Goal: Task Accomplishment & Management: Use online tool/utility

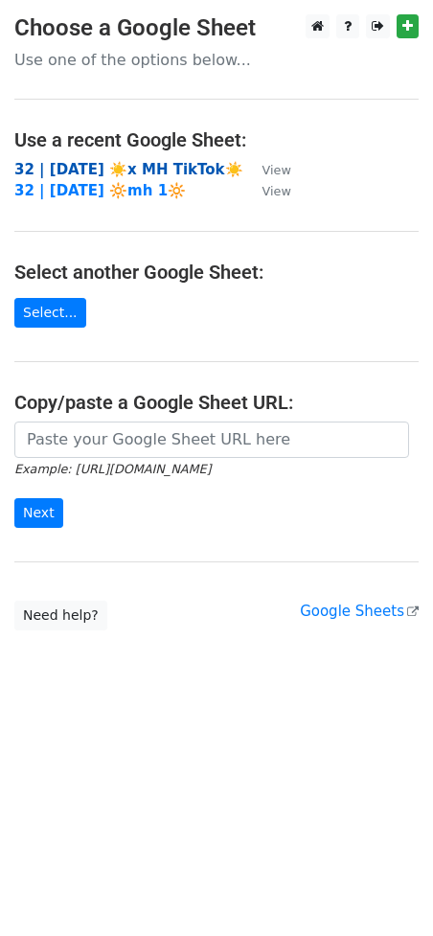
click at [35, 168] on strong "32 | AUG 1 ☀️x MH TikTok☀️" at bounding box center [128, 169] width 229 height 17
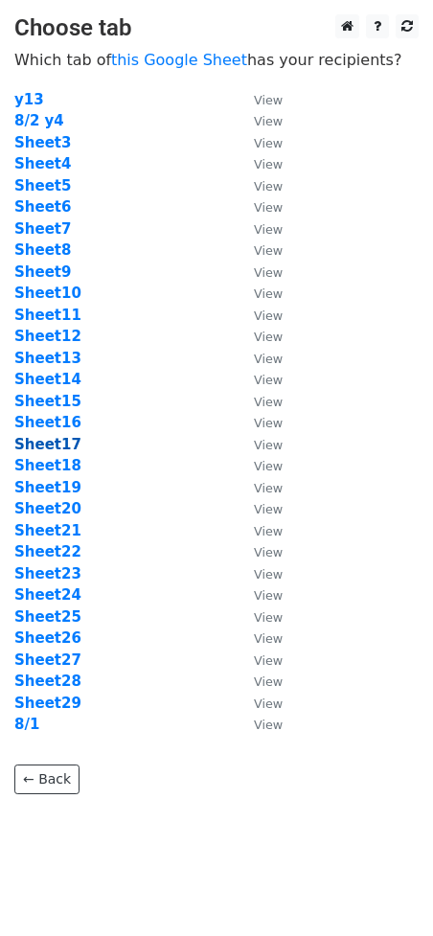
click at [58, 447] on strong "Sheet17" at bounding box center [47, 444] width 67 height 17
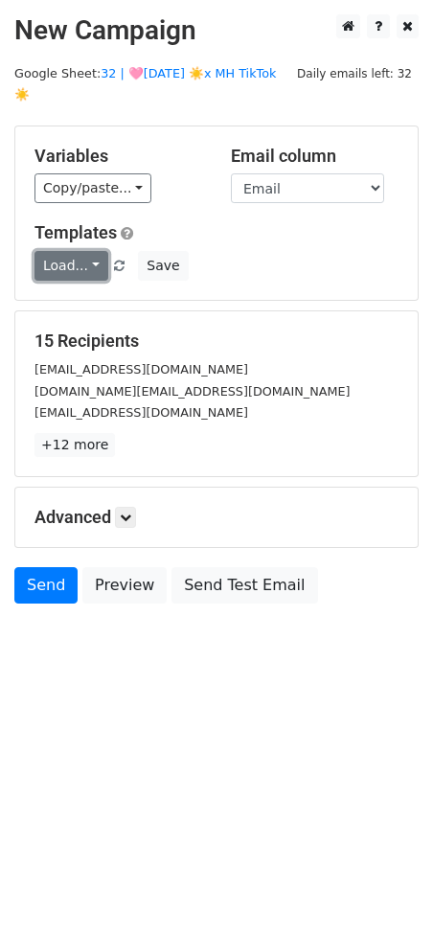
click at [68, 251] on link "Load..." at bounding box center [71, 266] width 74 height 30
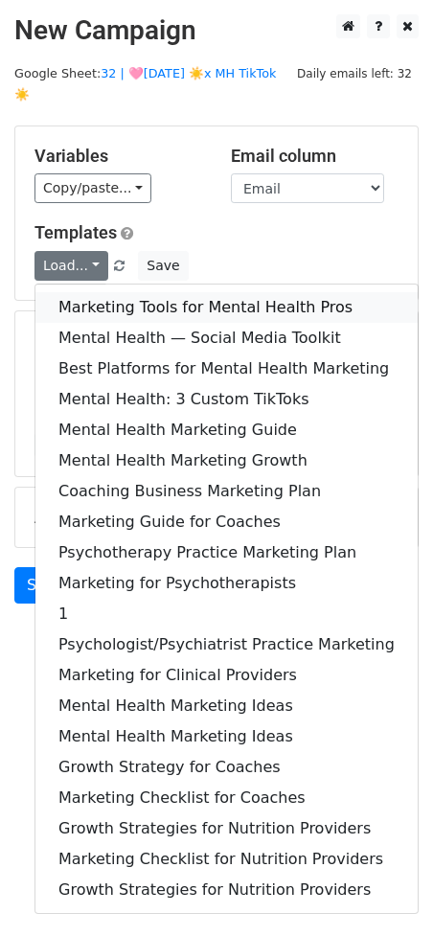
click at [69, 292] on link "Marketing Tools for Mental Health Pros" at bounding box center [226, 307] width 382 height 31
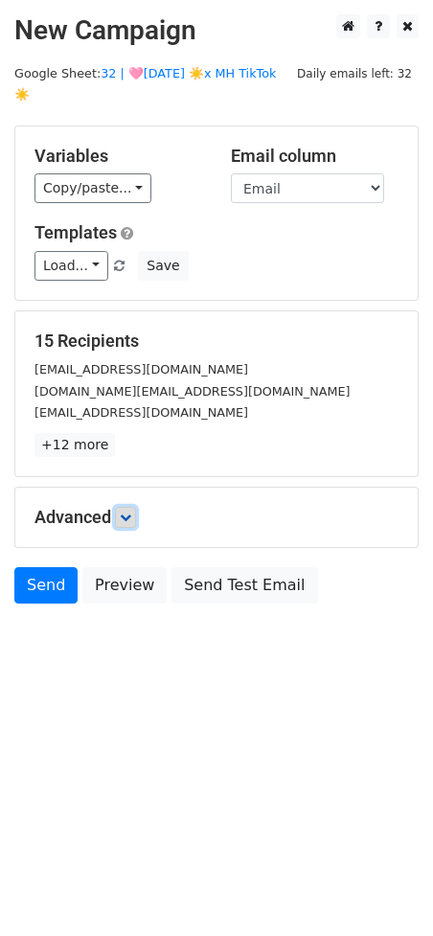
click at [127, 507] on link at bounding box center [125, 517] width 21 height 21
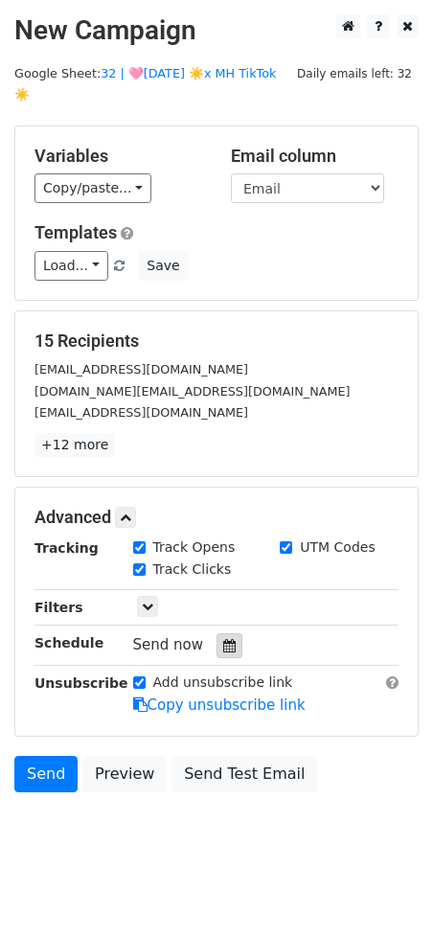
click at [223, 639] on icon at bounding box center [229, 645] width 12 height 13
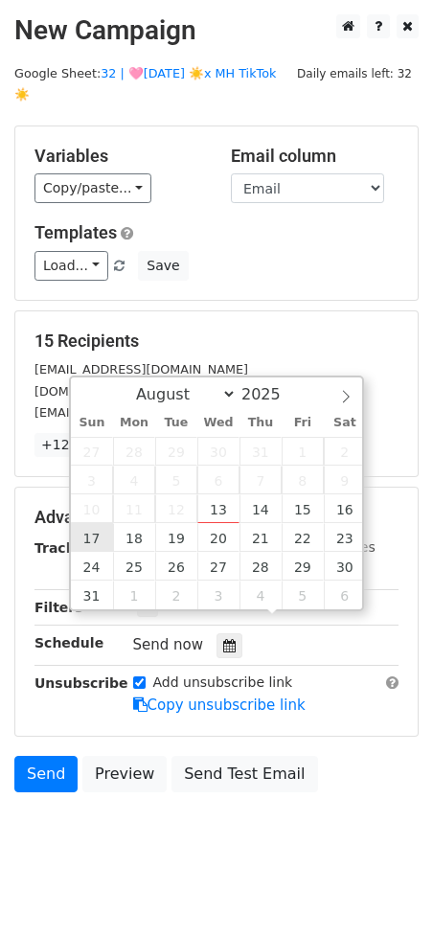
type input "2025-08-17 12:00"
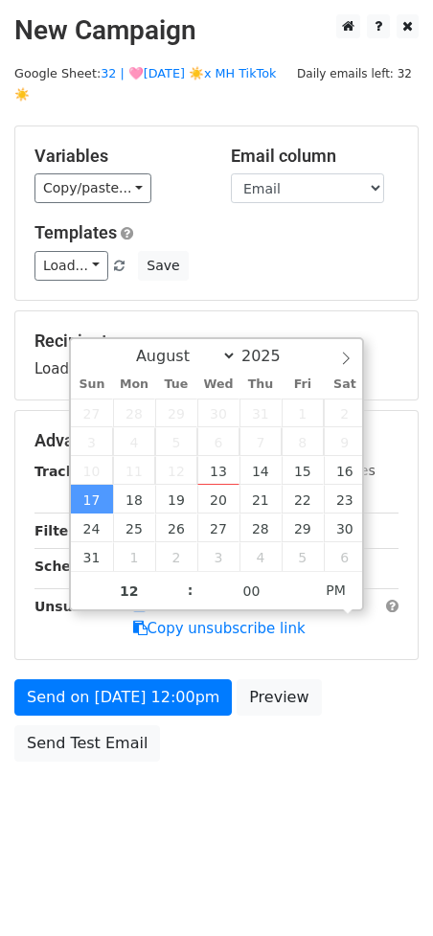
click at [75, 695] on div "Send on Aug 17 at 12:00pm Preview Send Test Email" at bounding box center [216, 725] width 433 height 92
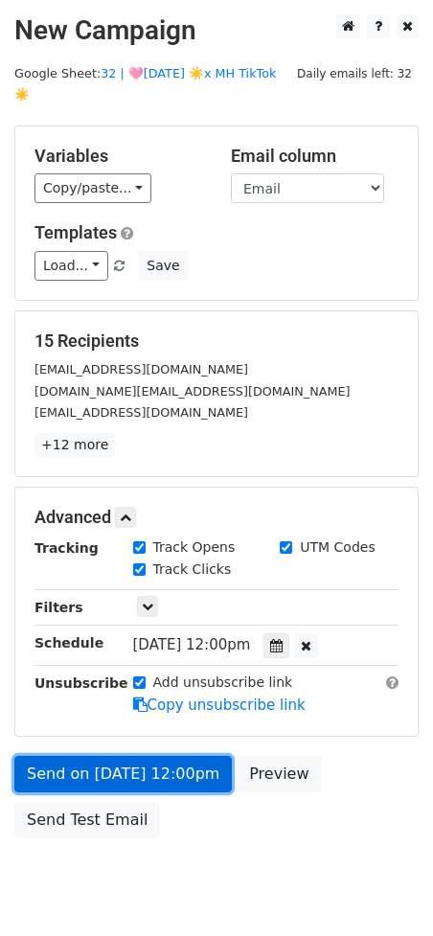
click at [57, 757] on link "Send on Aug 17 at 12:00pm" at bounding box center [122, 774] width 217 height 36
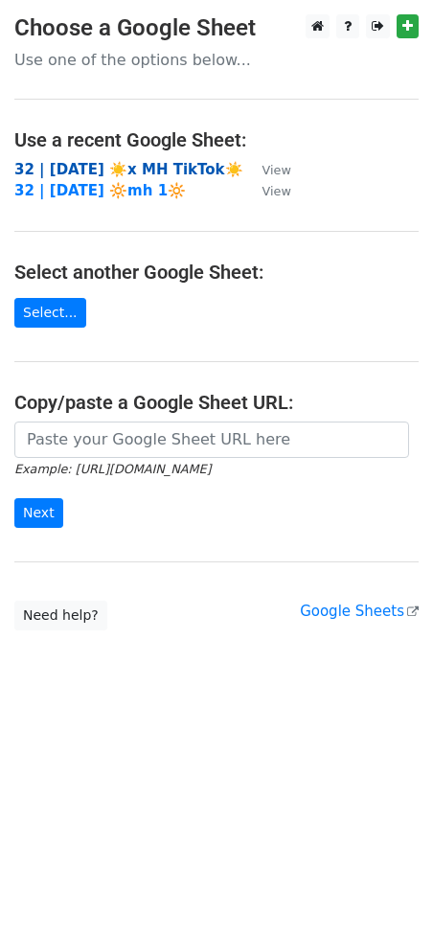
click at [108, 161] on strong "32 | AUG 1 ☀️x MH TikTok☀️" at bounding box center [128, 169] width 229 height 17
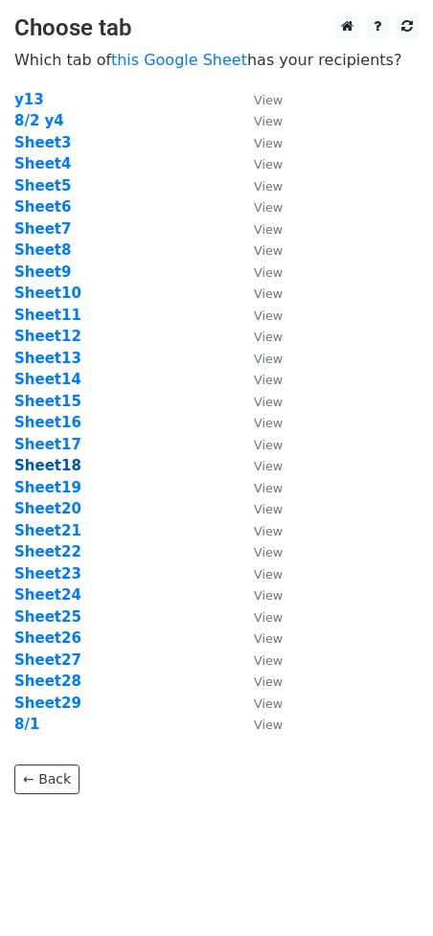
click at [54, 466] on strong "Sheet18" at bounding box center [47, 465] width 67 height 17
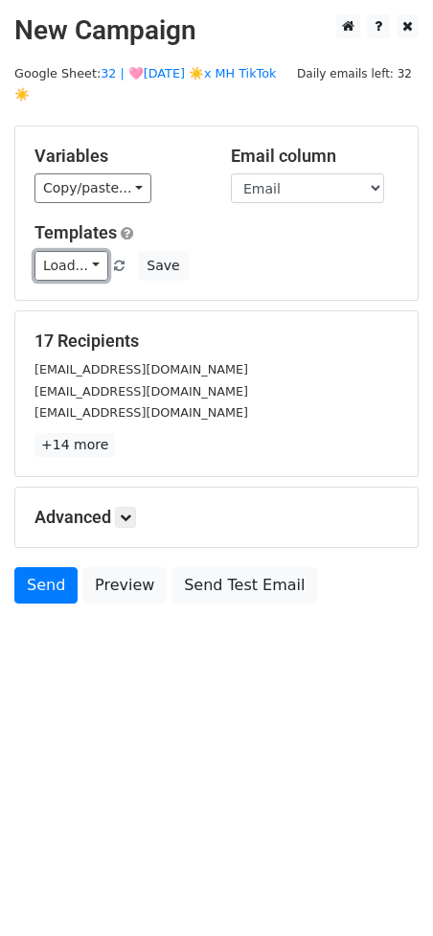
drag, startPoint x: 70, startPoint y: 240, endPoint x: 70, endPoint y: 292, distance: 51.7
click at [70, 251] on link "Load..." at bounding box center [71, 266] width 74 height 30
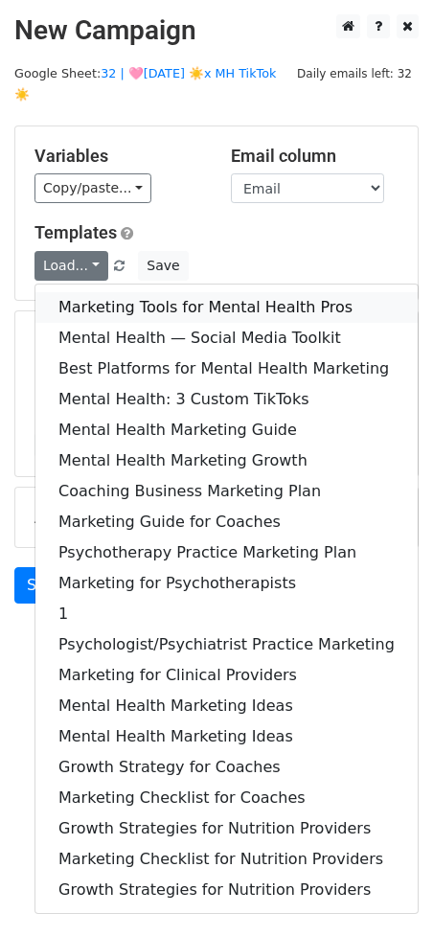
drag, startPoint x: 90, startPoint y: 282, endPoint x: 88, endPoint y: 313, distance: 31.7
click at [89, 292] on link "Marketing Tools for Mental Health Pros" at bounding box center [226, 307] width 382 height 31
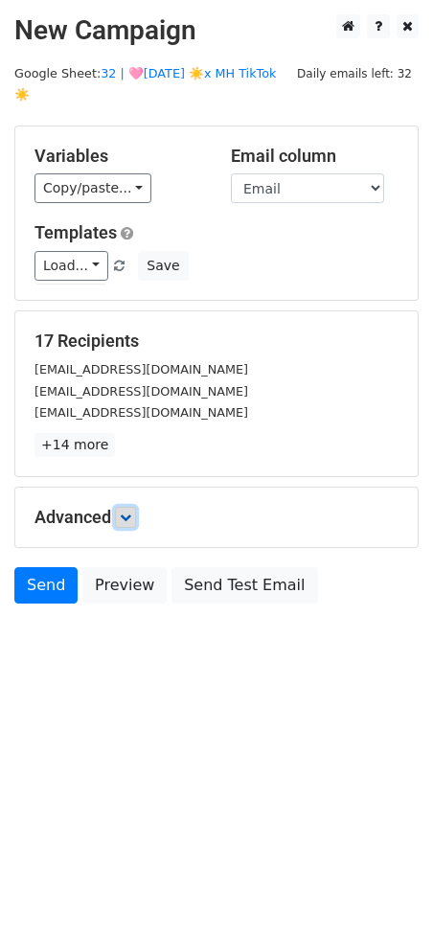
click at [131, 512] on icon at bounding box center [125, 517] width 11 height 11
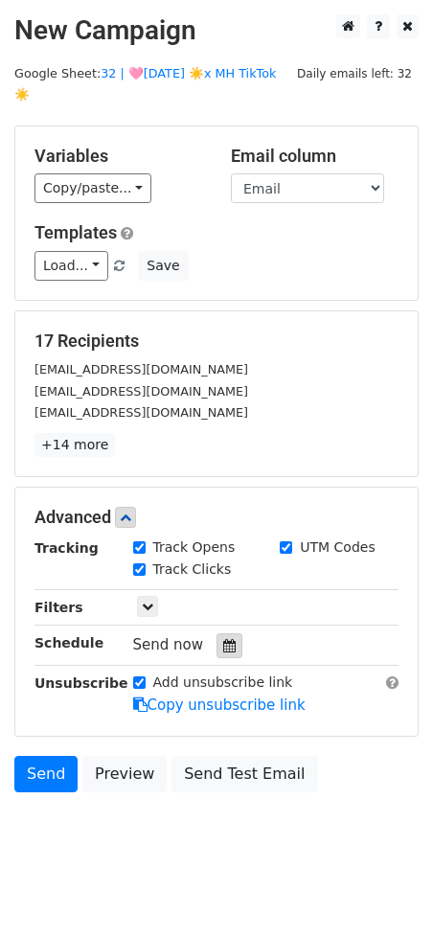
click at [223, 639] on icon at bounding box center [229, 645] width 12 height 13
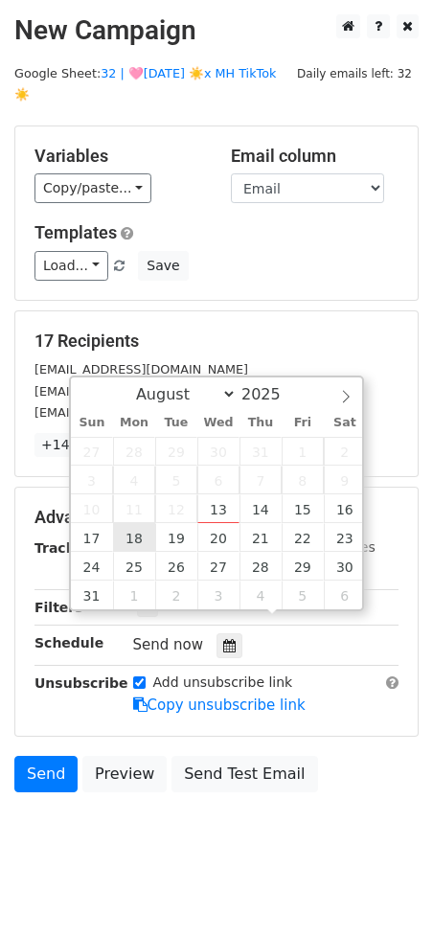
type input "2025-08-18 12:00"
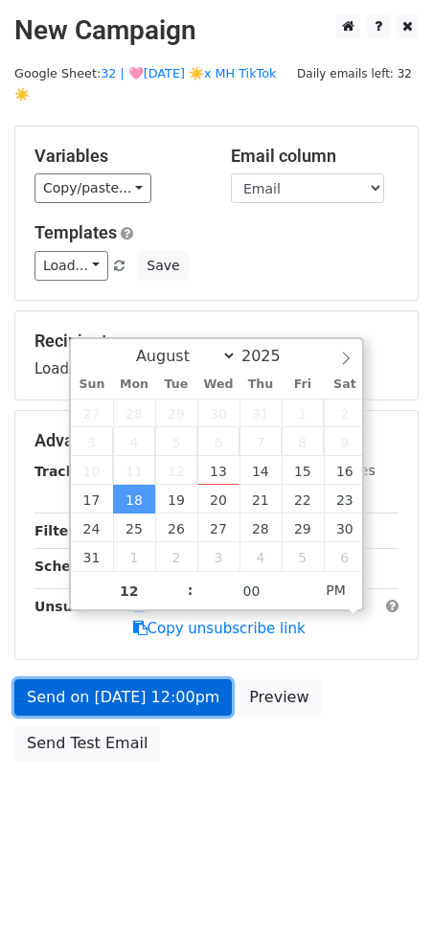
click at [116, 679] on link "Send on Aug 18 at 12:00pm" at bounding box center [122, 697] width 217 height 36
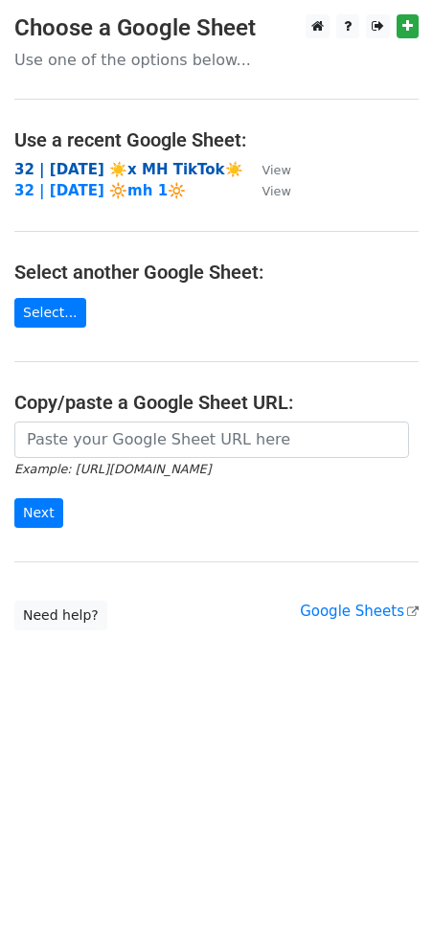
click at [181, 162] on strong "32 | [DATE] ☀️x MH TikTok☀️" at bounding box center [128, 169] width 229 height 17
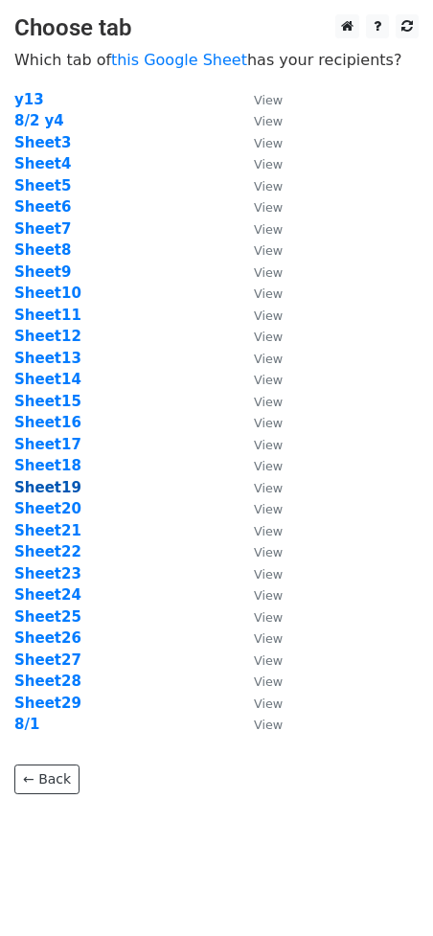
click at [54, 488] on strong "Sheet19" at bounding box center [47, 487] width 67 height 17
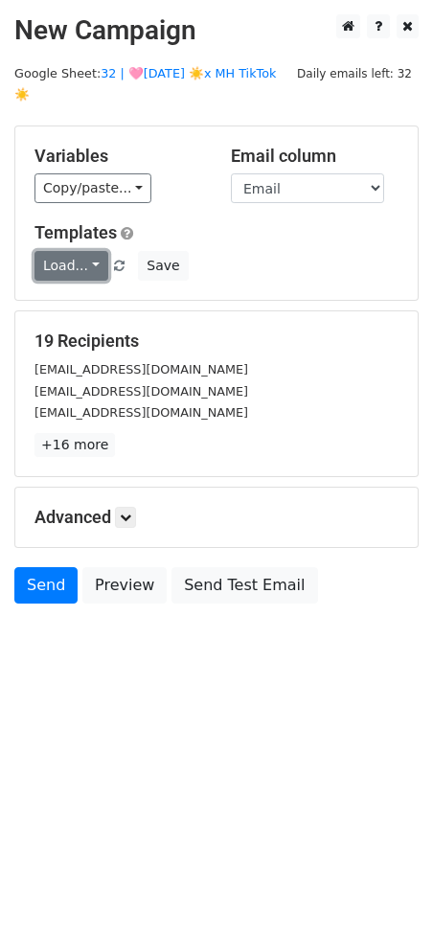
click at [84, 253] on link "Load..." at bounding box center [71, 266] width 74 height 30
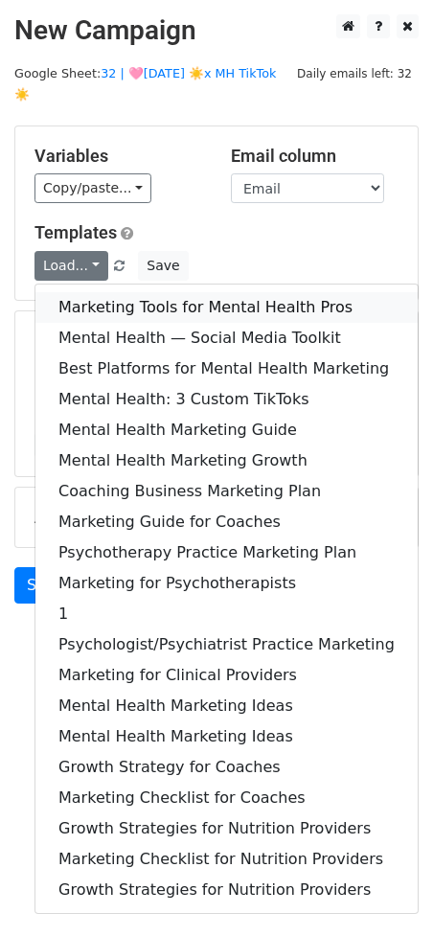
click at [82, 292] on link "Marketing Tools for Mental Health Pros" at bounding box center [226, 307] width 382 height 31
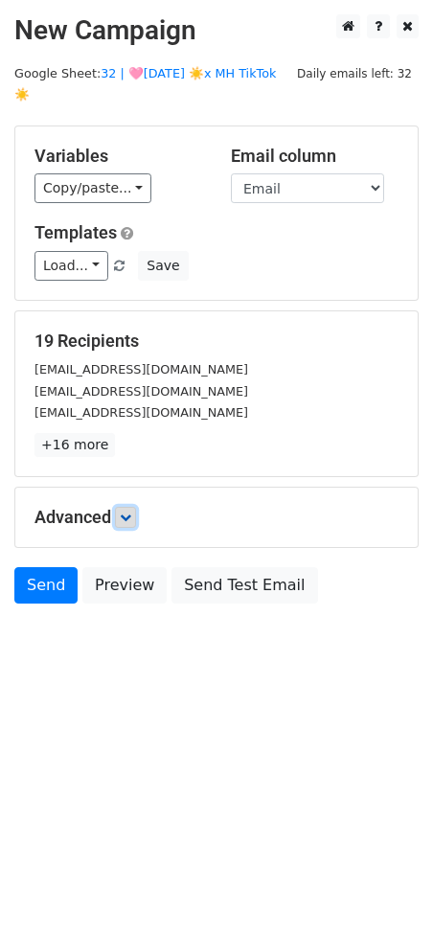
click at [128, 512] on icon at bounding box center [125, 517] width 11 height 11
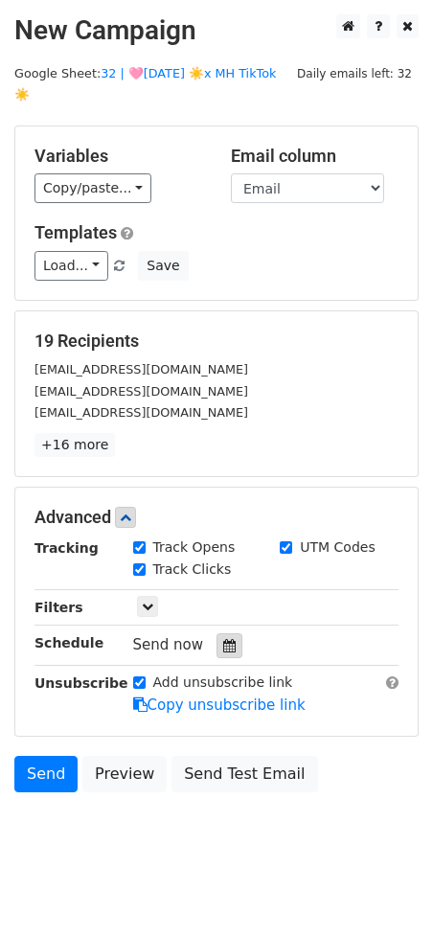
click at [216, 633] on div at bounding box center [229, 645] width 26 height 25
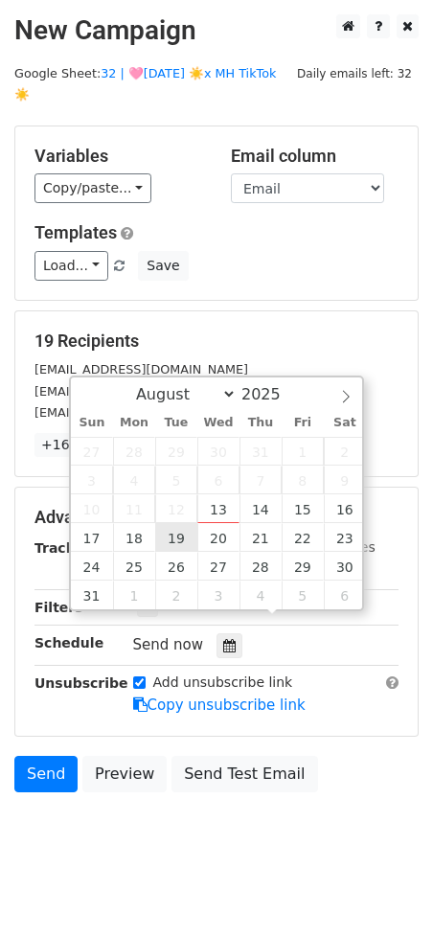
type input "2025-08-19 12:00"
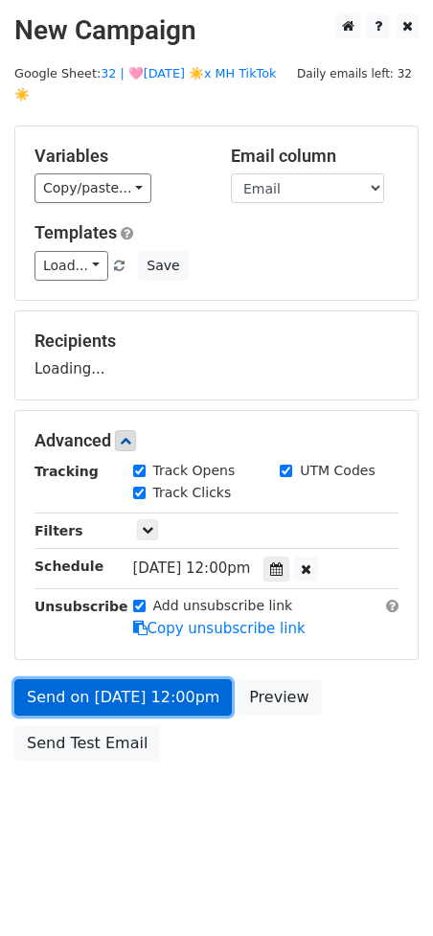
click at [128, 679] on link "Send on Aug 19 at 12:00pm" at bounding box center [122, 697] width 217 height 36
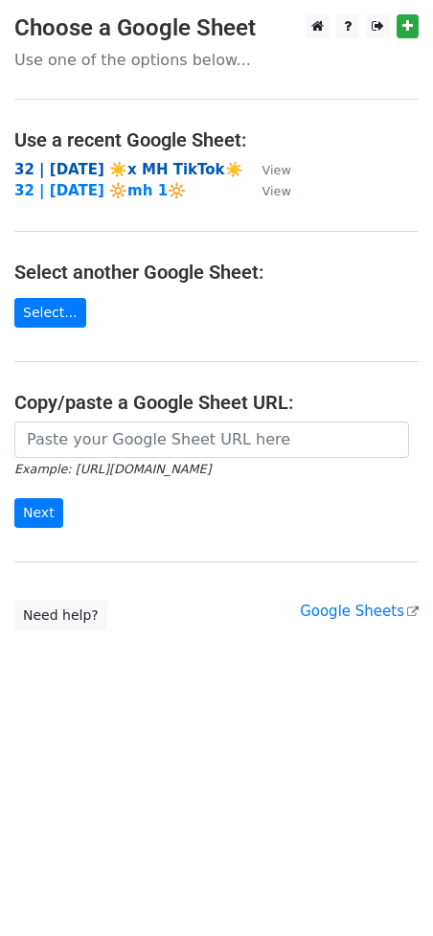
click at [137, 161] on strong "32 | AUG 1 ☀️x MH TikTok☀️" at bounding box center [128, 169] width 229 height 17
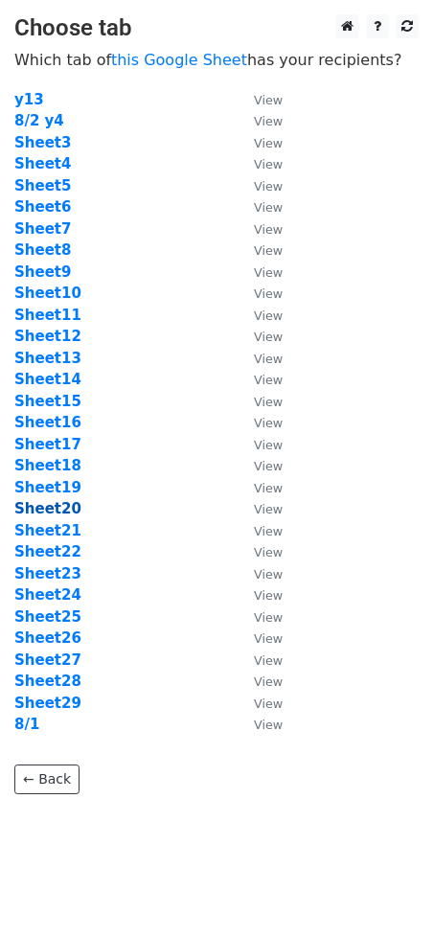
click at [49, 510] on strong "Sheet20" at bounding box center [47, 508] width 67 height 17
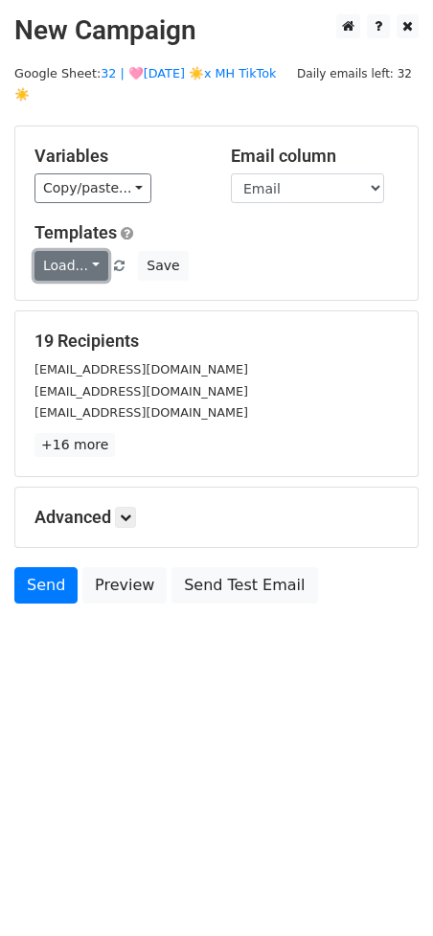
click at [62, 251] on link "Load..." at bounding box center [71, 266] width 74 height 30
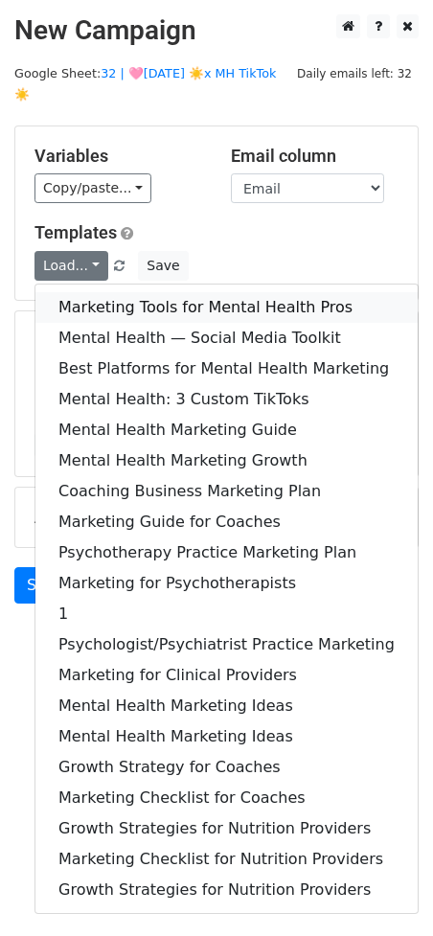
click at [62, 292] on link "Marketing Tools for Mental Health Pros" at bounding box center [226, 307] width 382 height 31
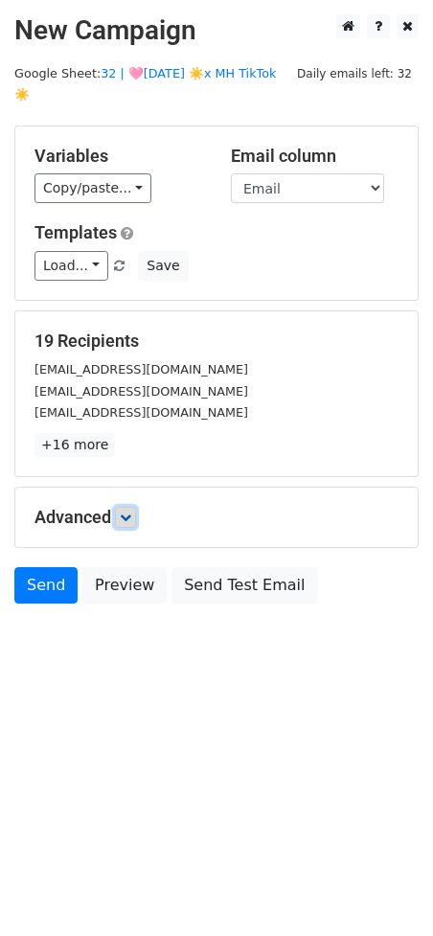
click at [131, 512] on icon at bounding box center [125, 517] width 11 height 11
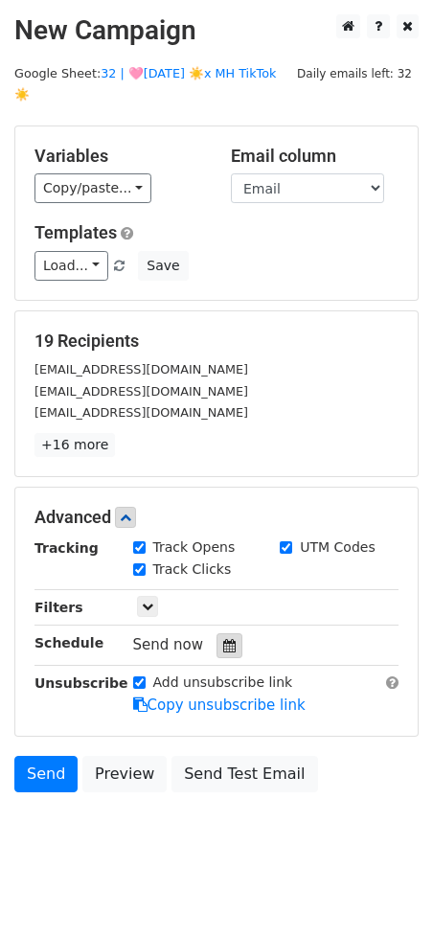
click at [218, 633] on div at bounding box center [229, 645] width 26 height 25
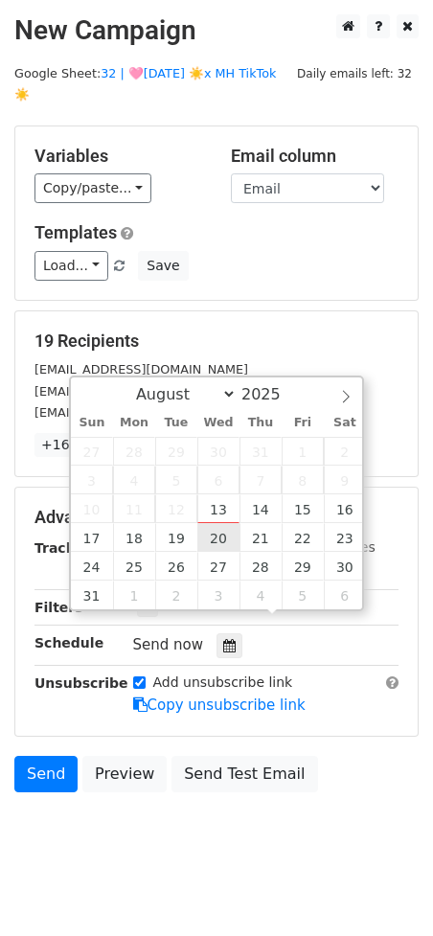
type input "[DATE] 12:00"
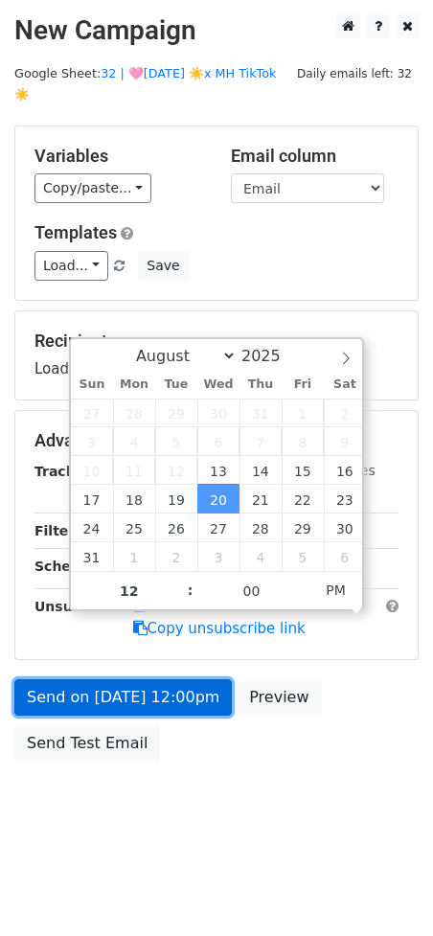
click at [167, 679] on link "Send on [DATE] 12:00pm" at bounding box center [122, 697] width 217 height 36
